Goal: Task Accomplishment & Management: Use online tool/utility

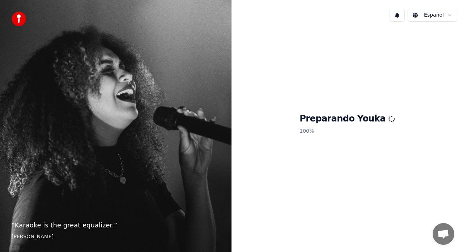
scroll to position [730, 0]
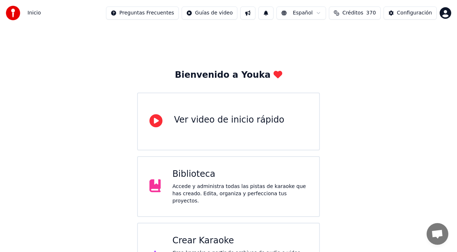
click at [198, 239] on div "Crear Karaoke" at bounding box center [239, 241] width 135 height 12
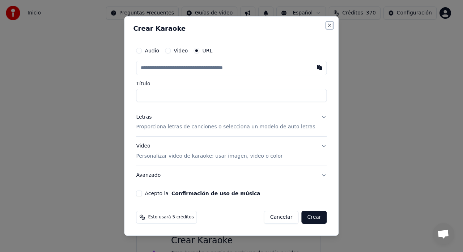
click at [327, 25] on button "Close" at bounding box center [330, 25] width 6 height 6
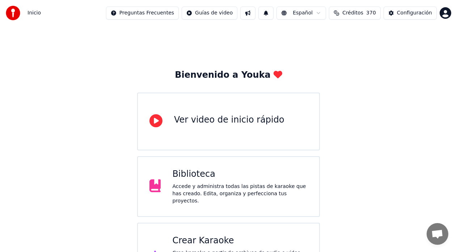
click at [349, 16] on span "Créditos" at bounding box center [352, 12] width 21 height 7
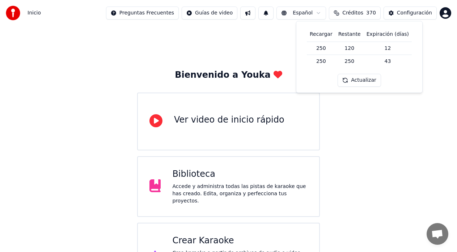
click at [113, 75] on div "Bienvenido a Youka Ver video de inicio rápido Biblioteca Accede y administra to…" at bounding box center [228, 158] width 457 height 265
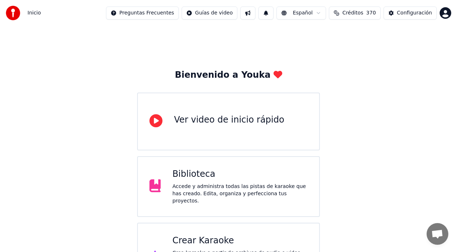
click at [193, 236] on div "Crear Karaoke" at bounding box center [239, 241] width 135 height 12
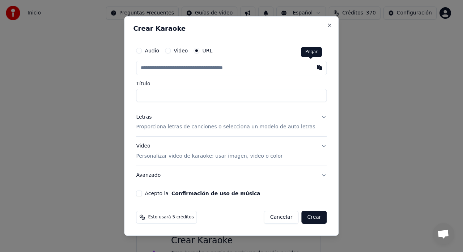
click at [312, 66] on button "button" at bounding box center [319, 67] width 14 height 13
type input "**********"
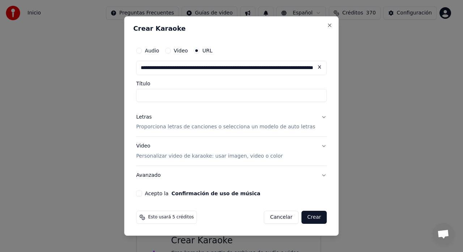
type input "**********"
click at [316, 116] on button "Letras Proporciona letras de canciones o selecciona un modelo de auto letras" at bounding box center [231, 122] width 190 height 29
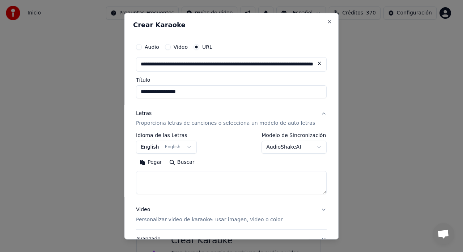
click at [192, 145] on button "English English" at bounding box center [166, 147] width 61 height 13
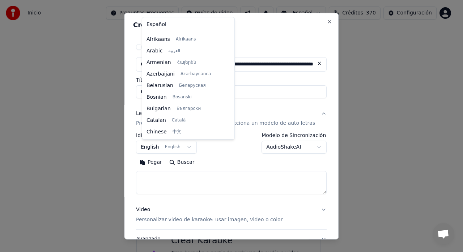
scroll to position [58, 0]
select select "**"
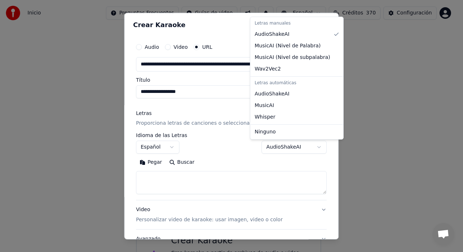
click at [305, 147] on body "Inicio Preguntas Frecuentes Guías de video Español Créditos 370 Configuración B…" at bounding box center [228, 145] width 457 height 291
select select "**********"
click at [284, 94] on div at bounding box center [231, 126] width 463 height 252
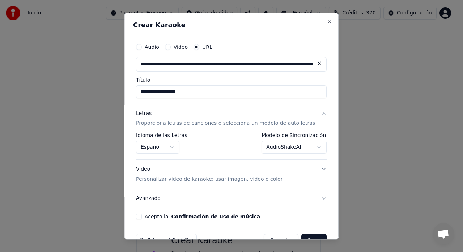
click at [142, 217] on button "Acepto la Confirmación de uso de música" at bounding box center [139, 217] width 6 height 6
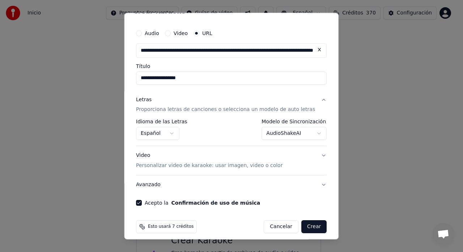
scroll to position [20, 0]
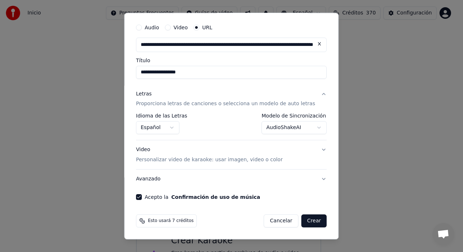
click at [307, 219] on button "Crear" at bounding box center [313, 221] width 25 height 13
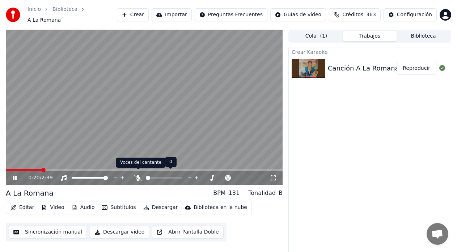
click at [138, 175] on icon at bounding box center [137, 178] width 7 height 6
click at [414, 66] on button "Reproducir" at bounding box center [416, 68] width 40 height 13
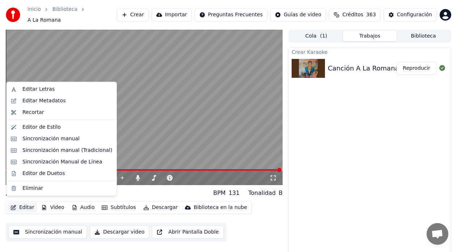
click at [25, 203] on button "Editar" at bounding box center [22, 207] width 29 height 10
click at [34, 90] on div "Editar Letras" at bounding box center [38, 89] width 32 height 7
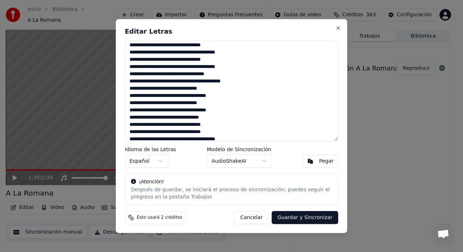
scroll to position [72, 0]
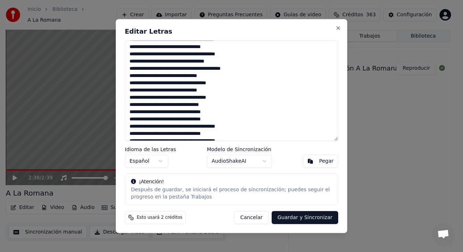
drag, startPoint x: 177, startPoint y: 97, endPoint x: 170, endPoint y: 106, distance: 11.3
click at [176, 97] on textarea at bounding box center [231, 90] width 213 height 101
click at [177, 97] on textarea at bounding box center [231, 90] width 213 height 101
click at [179, 99] on textarea at bounding box center [231, 90] width 213 height 101
click at [177, 97] on textarea at bounding box center [231, 90] width 213 height 101
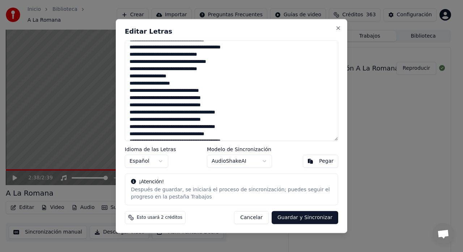
scroll to position [57, 0]
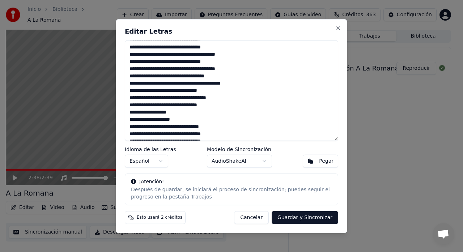
click at [177, 98] on textarea at bounding box center [231, 90] width 213 height 101
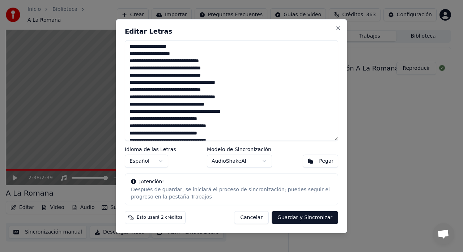
scroll to position [137, 0]
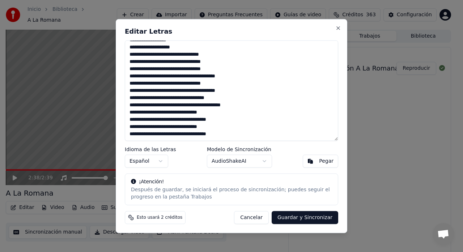
click at [177, 120] on textarea at bounding box center [231, 90] width 213 height 101
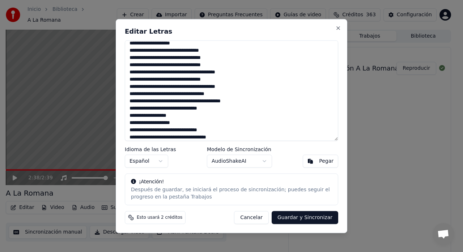
scroll to position [144, 0]
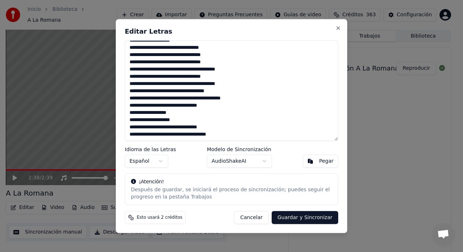
click at [177, 133] on textarea at bounding box center [231, 90] width 213 height 101
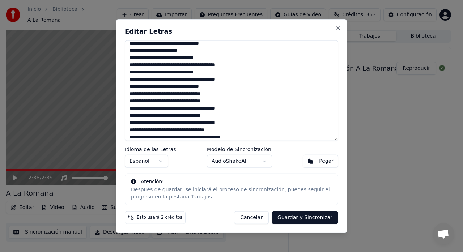
scroll to position [0, 0]
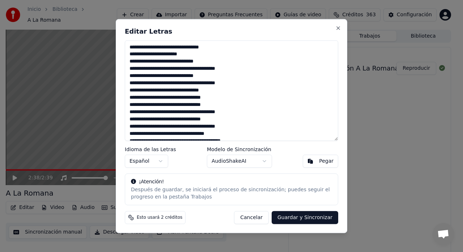
click at [182, 68] on textarea at bounding box center [231, 90] width 213 height 101
click at [183, 68] on textarea at bounding box center [231, 90] width 213 height 101
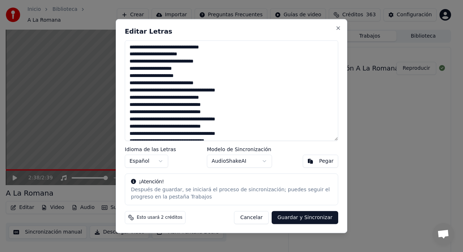
click at [183, 90] on textarea at bounding box center [231, 90] width 213 height 101
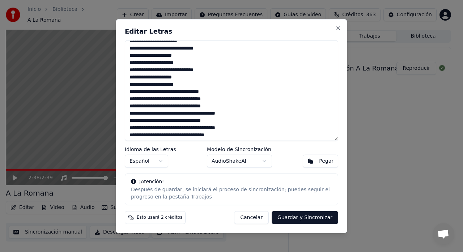
scroll to position [36, 0]
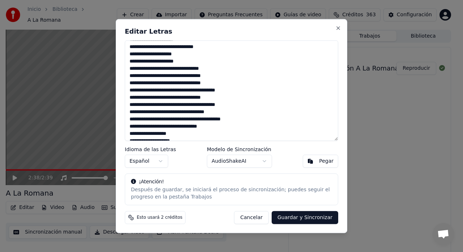
drag, startPoint x: 195, startPoint y: 90, endPoint x: 192, endPoint y: 94, distance: 5.1
click at [195, 90] on textarea at bounding box center [231, 90] width 213 height 101
click at [196, 114] on textarea at bounding box center [231, 90] width 213 height 101
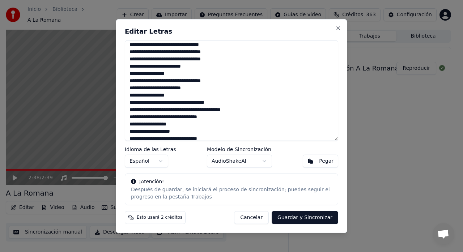
scroll to position [72, 0]
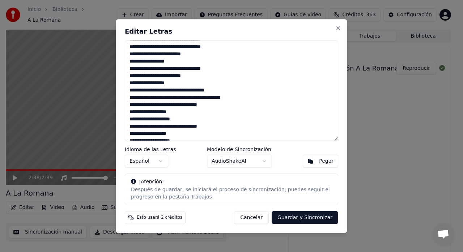
click at [187, 98] on textarea at bounding box center [231, 90] width 213 height 101
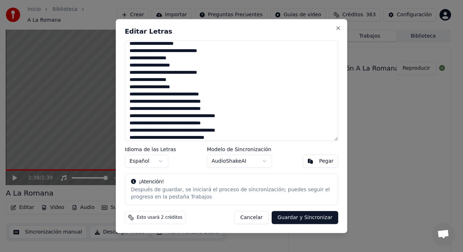
scroll to position [145, 0]
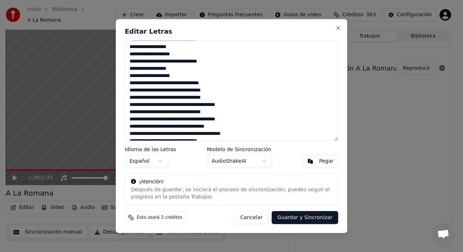
click at [196, 104] on textarea at bounding box center [231, 90] width 213 height 101
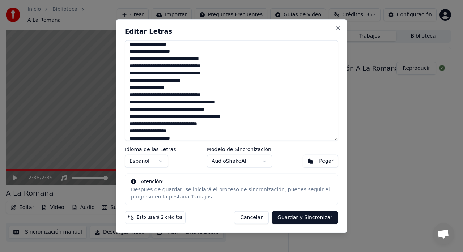
scroll to position [181, 0]
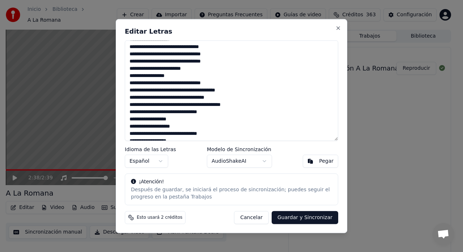
click at [196, 91] on textarea at bounding box center [231, 90] width 213 height 101
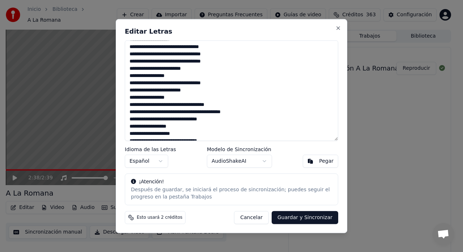
click at [188, 111] on textarea at bounding box center [231, 90] width 213 height 101
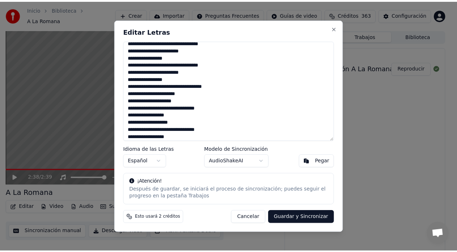
scroll to position [209, 0]
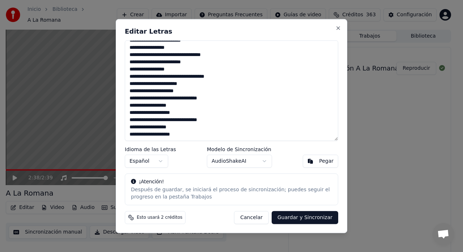
type textarea "**********"
click at [304, 220] on button "Guardar y Sincronizar" at bounding box center [304, 217] width 67 height 13
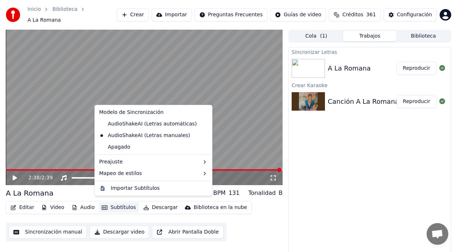
click at [124, 205] on button "Subtítulos" at bounding box center [119, 207] width 40 height 10
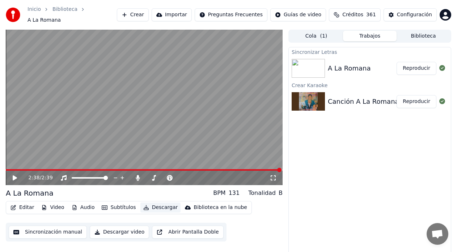
click at [157, 204] on button "Descargar" at bounding box center [160, 207] width 40 height 10
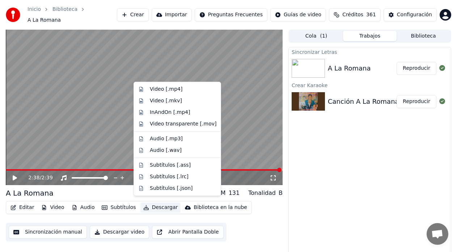
click at [157, 204] on button "Descargar" at bounding box center [160, 207] width 40 height 10
click at [171, 89] on div "Video [.mp4]" at bounding box center [166, 89] width 33 height 7
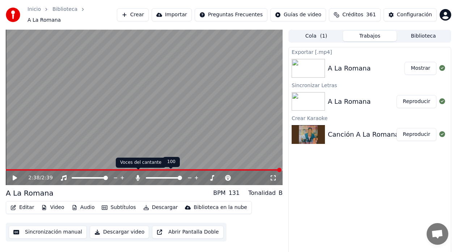
click at [137, 175] on icon at bounding box center [138, 178] width 4 height 6
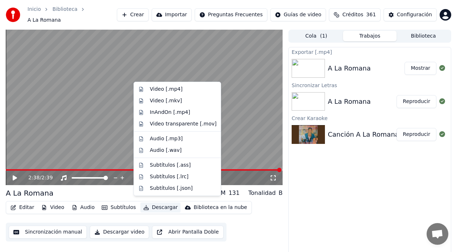
click at [157, 204] on button "Descargar" at bounding box center [160, 207] width 40 height 10
click at [176, 116] on div "InAndOn [.mp4]" at bounding box center [170, 112] width 40 height 7
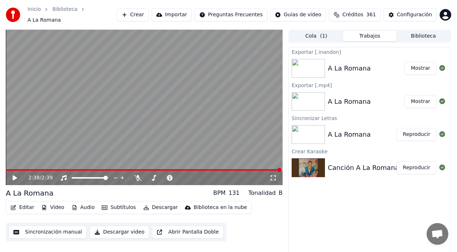
click at [16, 175] on icon at bounding box center [15, 177] width 4 height 5
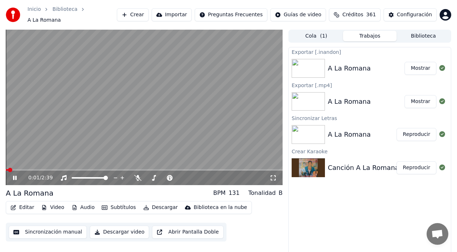
click at [28, 165] on video at bounding box center [144, 107] width 277 height 155
click at [13, 175] on icon at bounding box center [15, 177] width 4 height 5
click at [29, 169] on span at bounding box center [144, 169] width 277 height 1
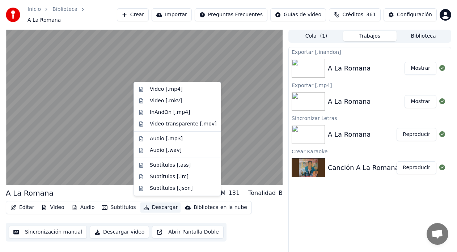
click at [154, 205] on button "Descargar" at bounding box center [160, 207] width 40 height 10
click at [160, 90] on div "Video [.mp4]" at bounding box center [166, 89] width 33 height 7
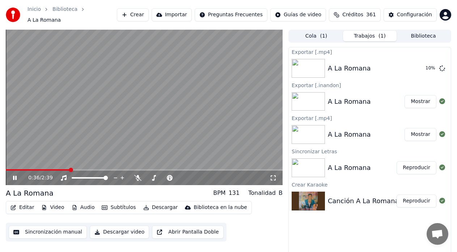
click at [17, 175] on icon at bounding box center [20, 178] width 17 height 6
click at [76, 208] on button "Audio" at bounding box center [83, 207] width 29 height 10
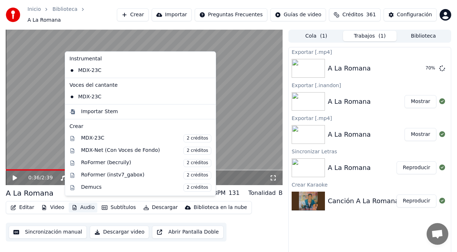
click at [78, 205] on button "Audio" at bounding box center [83, 207] width 29 height 10
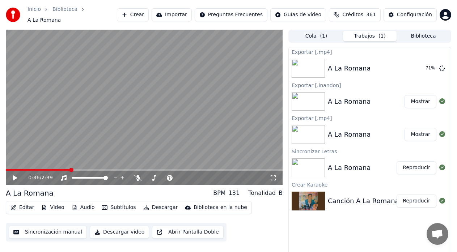
click at [48, 202] on button "Video" at bounding box center [52, 207] width 29 height 10
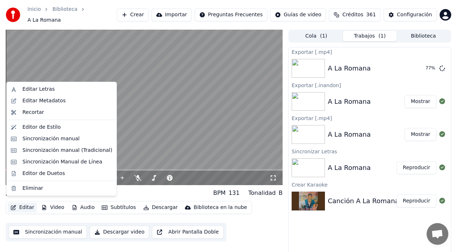
click at [24, 203] on button "Editar" at bounding box center [22, 207] width 29 height 10
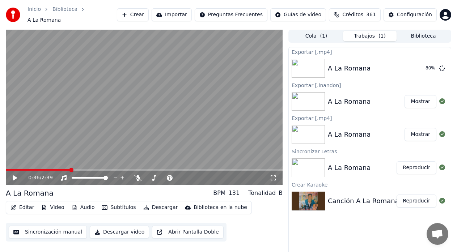
click at [151, 205] on button "Descargar" at bounding box center [160, 207] width 40 height 10
click at [300, 230] on div "Exportar [.mp4] A La Romana 85 % Exportar [.inandon] A La Romana Mostrar Export…" at bounding box center [369, 154] width 163 height 214
click at [419, 64] on button "Mostrar" at bounding box center [420, 68] width 32 height 13
click at [158, 208] on button "Descargar" at bounding box center [160, 207] width 40 height 10
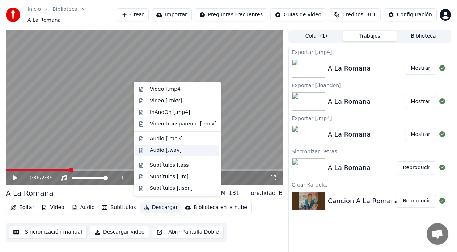
click at [164, 151] on div "Audio [.wav]" at bounding box center [166, 150] width 32 height 7
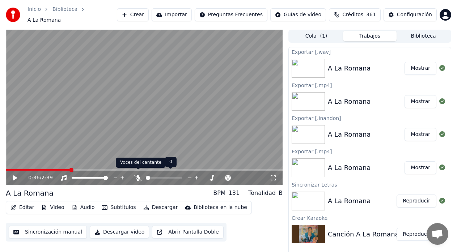
click at [138, 175] on icon at bounding box center [137, 178] width 7 height 6
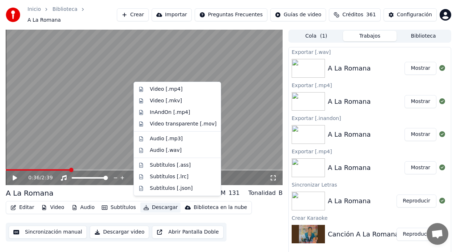
click at [152, 202] on button "Descargar" at bounding box center [160, 207] width 40 height 10
click at [159, 153] on div "Audio [.wav]" at bounding box center [166, 150] width 32 height 7
